Goal: Information Seeking & Learning: Learn about a topic

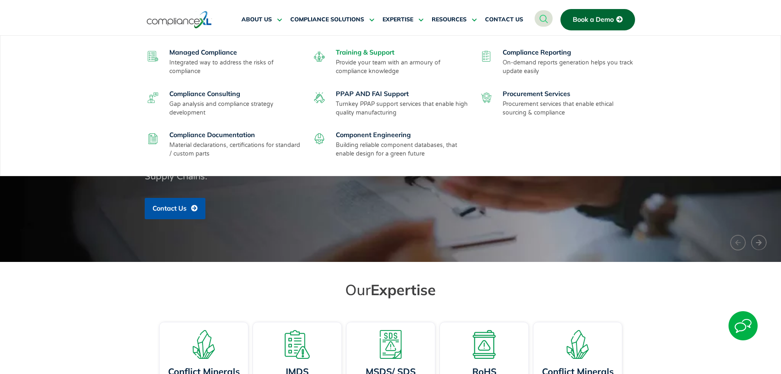
click at [369, 50] on link "Training & Support" at bounding box center [365, 52] width 59 height 8
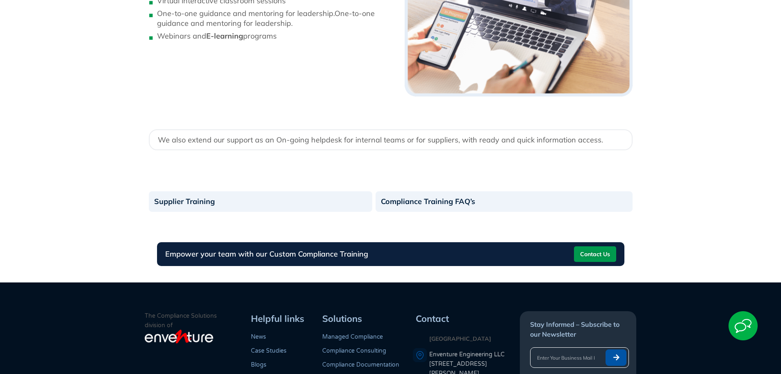
scroll to position [1025, 0]
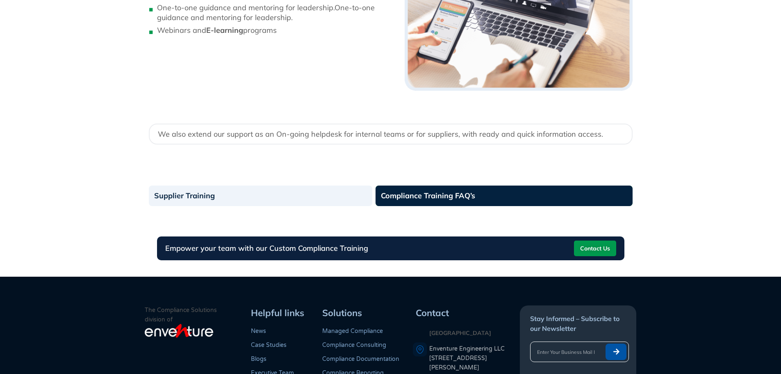
click at [414, 196] on link "Compliance Training FAQ’s" at bounding box center [504, 195] width 257 height 21
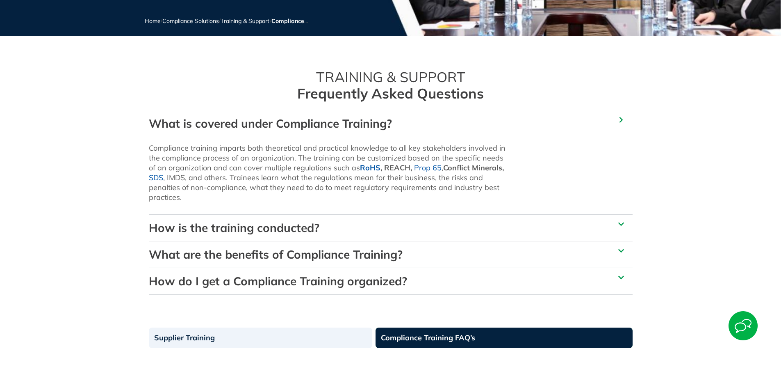
click at [260, 229] on link "How is the training conducted?" at bounding box center [234, 227] width 171 height 14
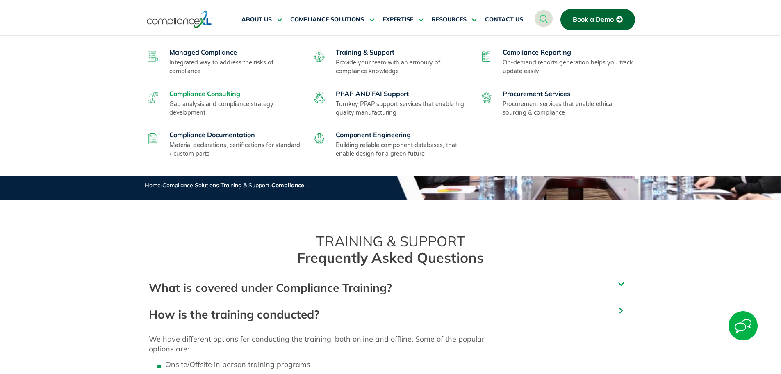
click at [227, 93] on link "Compliance Consulting" at bounding box center [204, 93] width 71 height 8
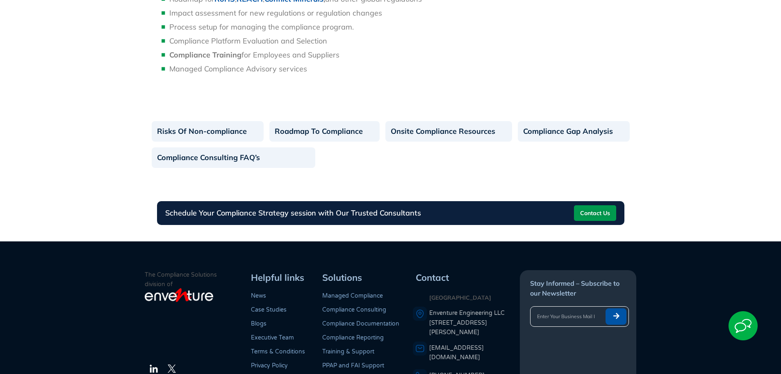
scroll to position [460, 0]
